Goal: Transaction & Acquisition: Purchase product/service

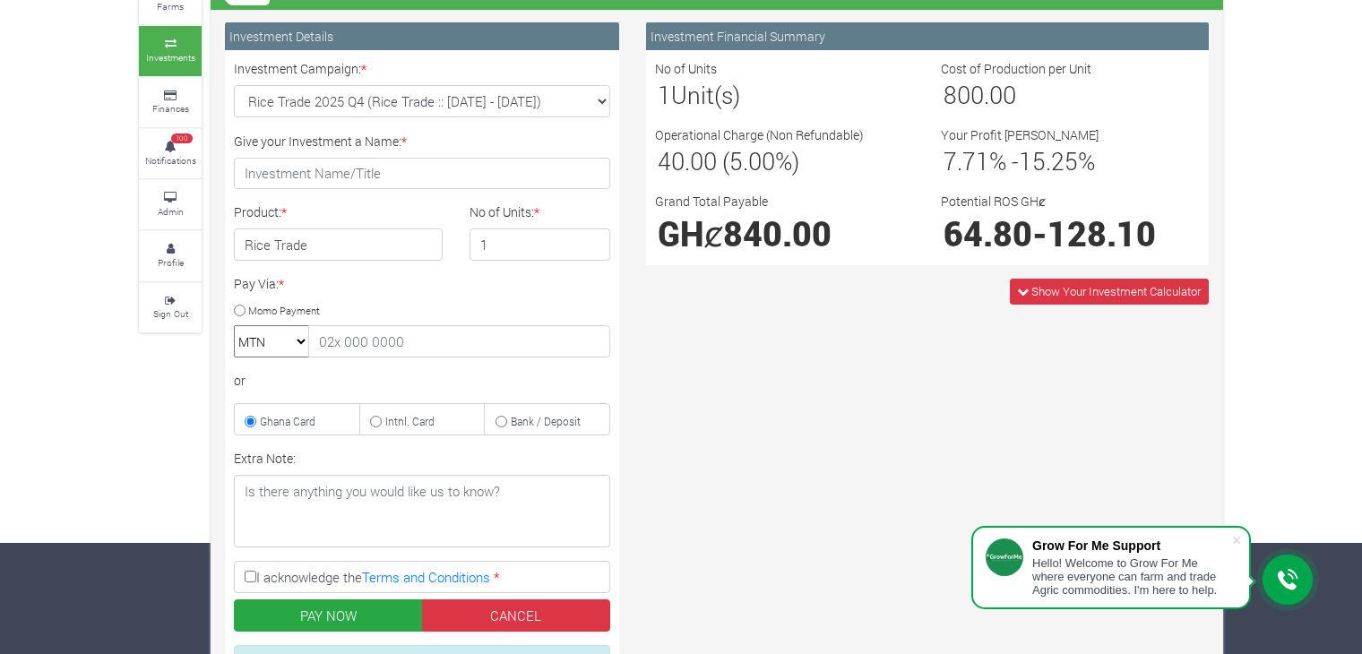
drag, startPoint x: 0, startPoint y: 0, endPoint x: 601, endPoint y: 108, distance: 610.1
click at [601, 108] on select "Cocoa/Shearnut Trade 2025 Q4 (Cocoa Trade :: [DATE] - [DATE]) Maize Trade 2025 …" at bounding box center [422, 101] width 376 height 32
select select "43"
click at [234, 85] on select "Cocoa/Shearnut Trade 2025 Q4 (Cocoa Trade :: [DATE] - [DATE]) Maize Trade 2025 …" at bounding box center [422, 101] width 376 height 32
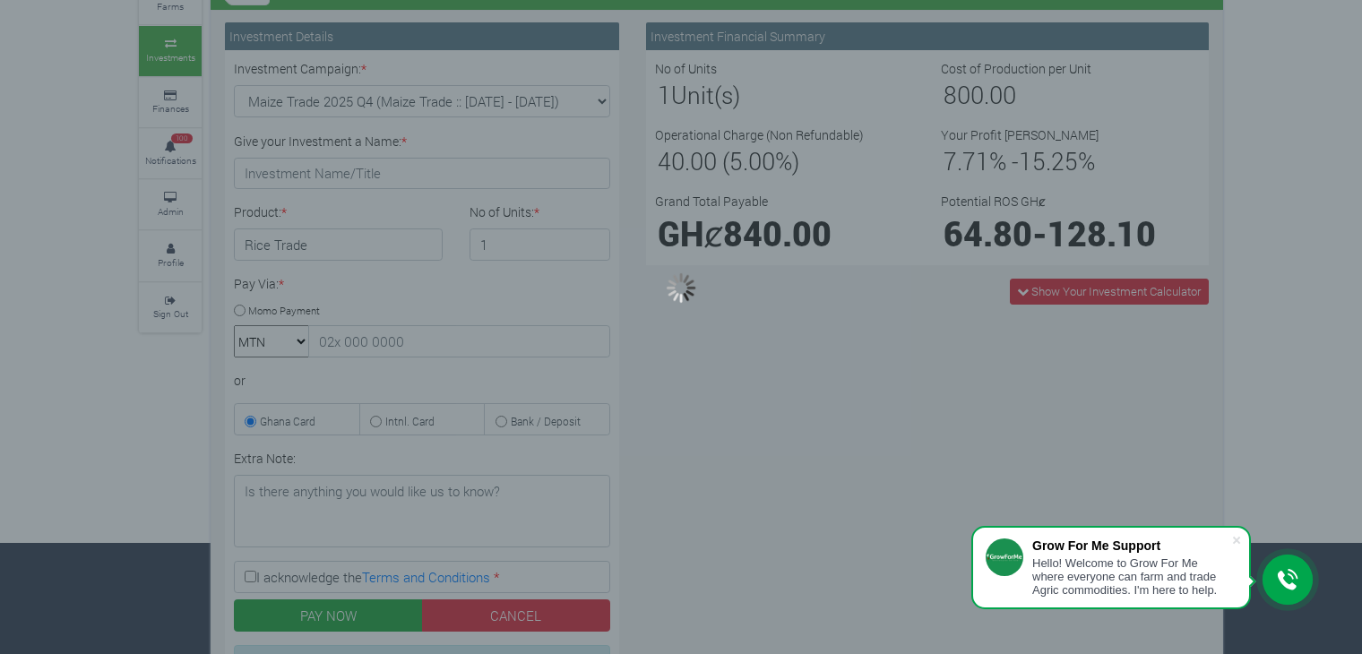
type input "1"
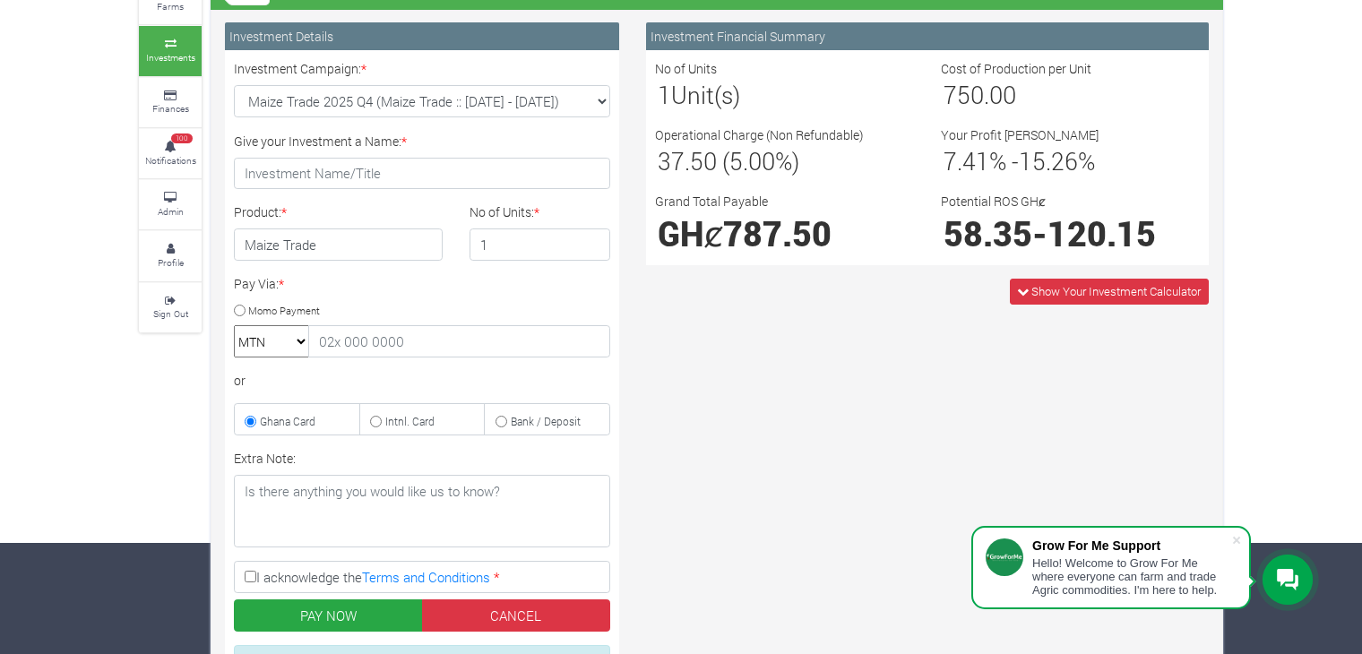
click at [595, 105] on select "Cocoa/Shearnut Trade 2025 Q4 (Cocoa Trade :: [DATE] - [DATE]) Maize Trade 2025 …" at bounding box center [422, 101] width 376 height 32
select select "44"
click at [234, 85] on select "Cocoa/Shearnut Trade 2025 Q4 (Cocoa Trade :: [DATE] - [DATE]) Maize Trade 2025 …" at bounding box center [422, 101] width 376 height 32
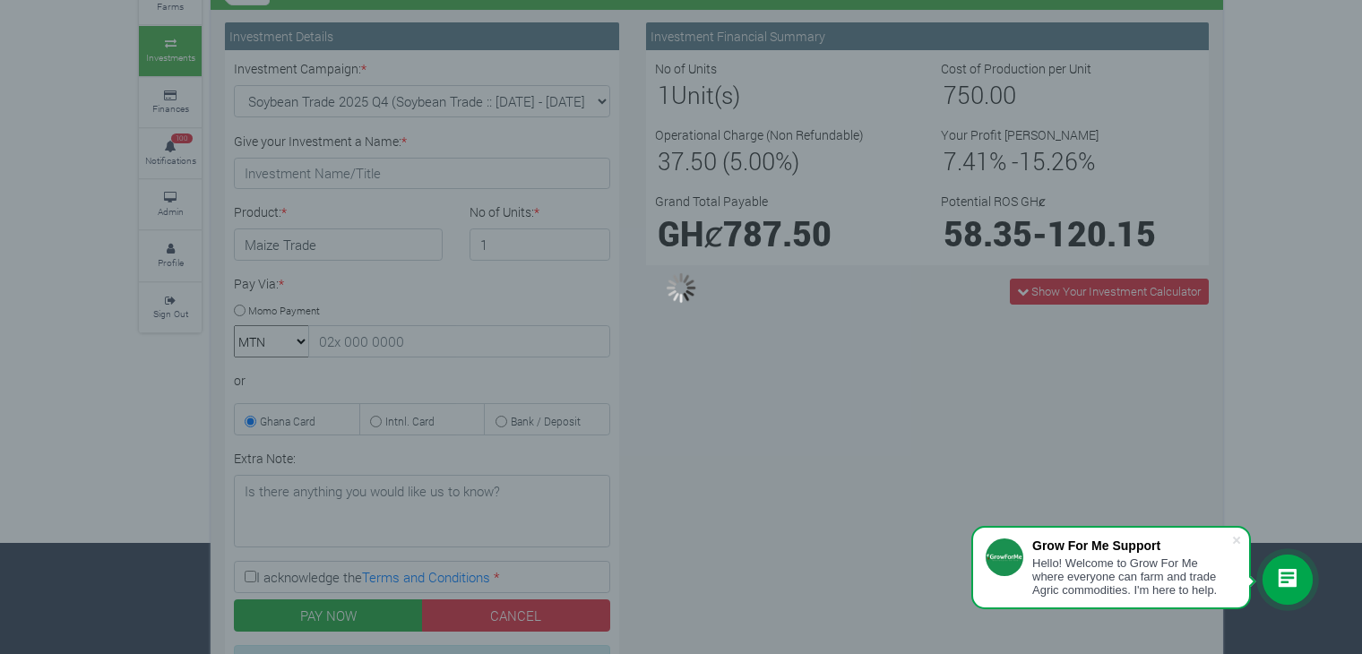
type input "1"
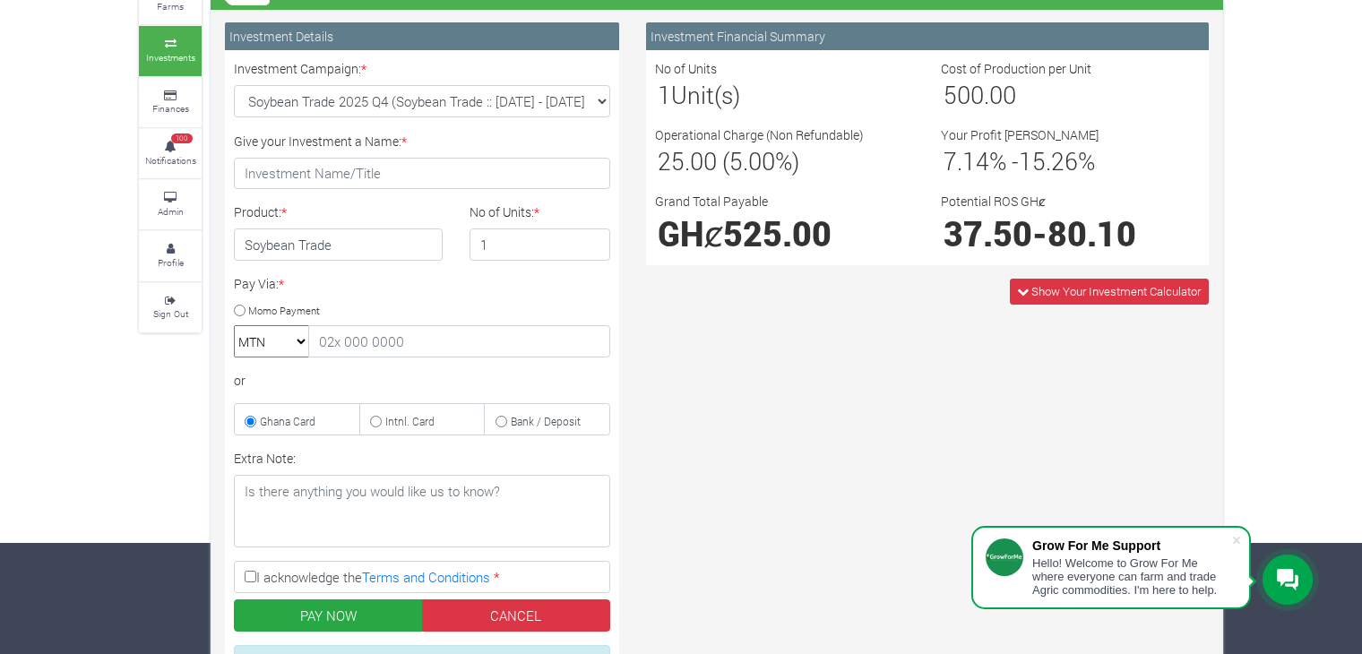
click at [601, 106] on select "Cocoa/Shearnut Trade 2025 Q4 (Cocoa Trade :: [DATE] - [DATE]) Maize Trade 2025 …" at bounding box center [422, 101] width 376 height 32
select select "46"
click at [234, 85] on select "Cocoa/Shearnut Trade 2025 Q4 (Cocoa Trade :: [DATE] - [DATE]) Maize Trade 2025 …" at bounding box center [422, 101] width 376 height 32
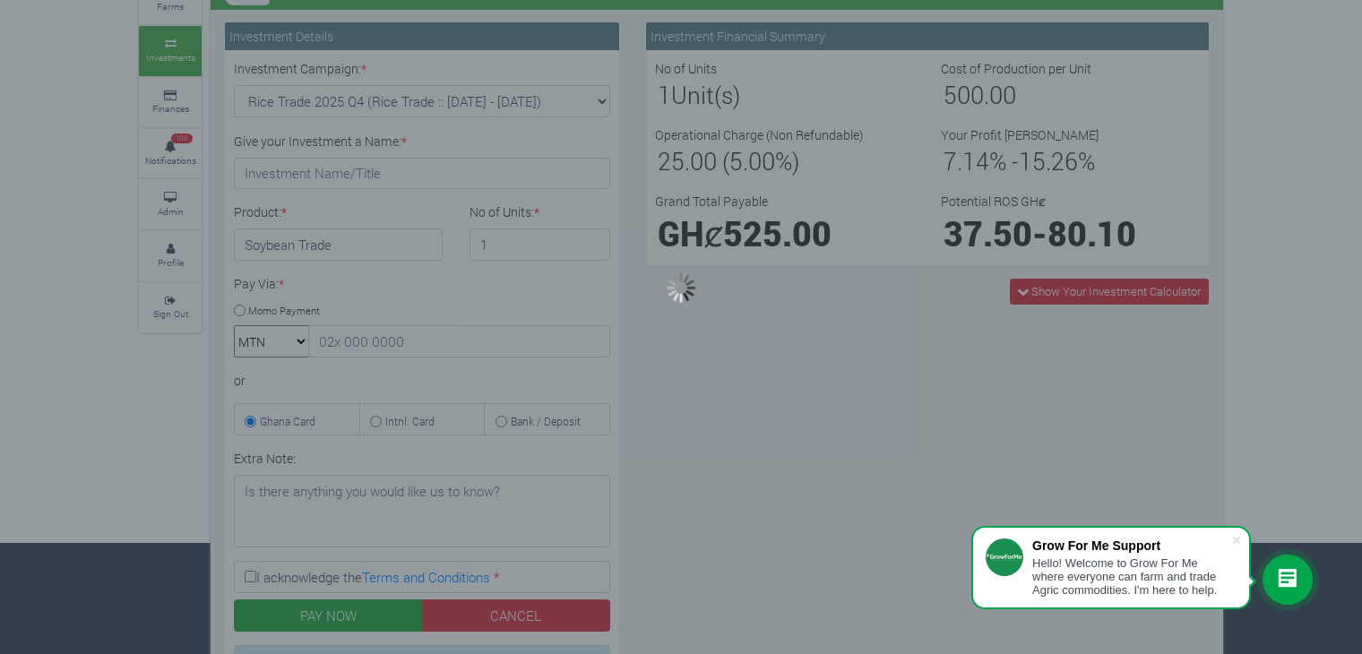
type input "1"
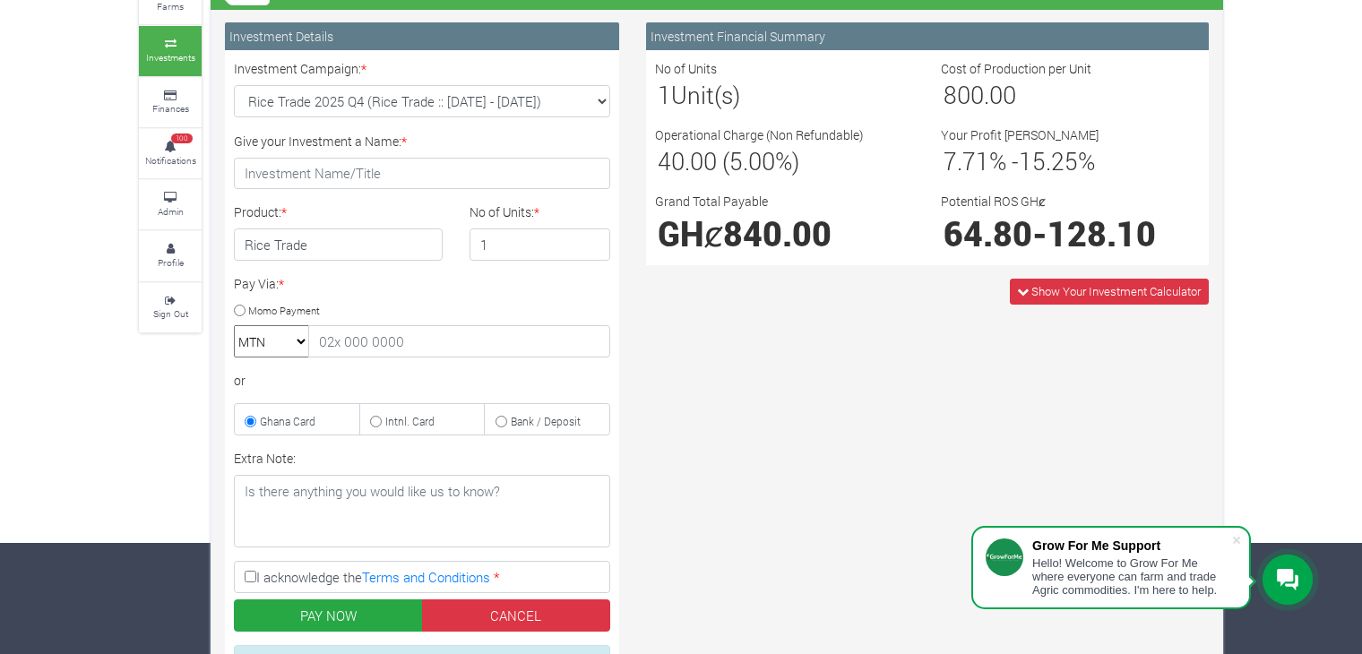
click at [375, 274] on div "Pay Via: * Momo Payment MTN Telecel Airtel Tigo or Ghana Card Intnl. Card" at bounding box center [421, 354] width 403 height 161
